Goal: Subscribe to service/newsletter

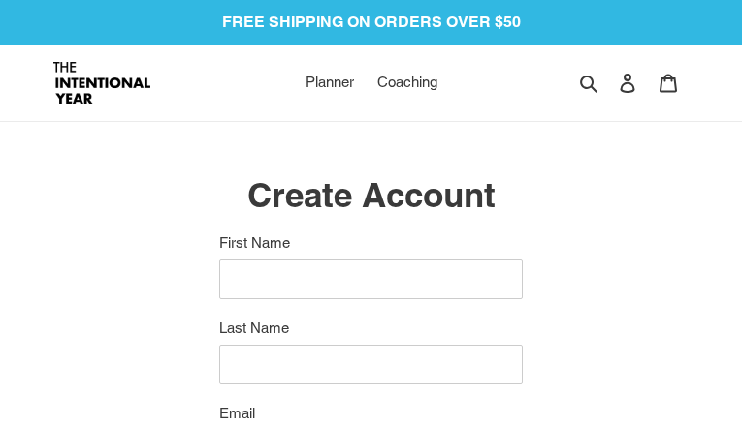
type input "qvXHtvbPRZZBwrPL"
type input "eKPbaQGHglvvlk"
type input "icuqiwixirut00@gmail.com"
